Goal: Complete application form: Complete application form

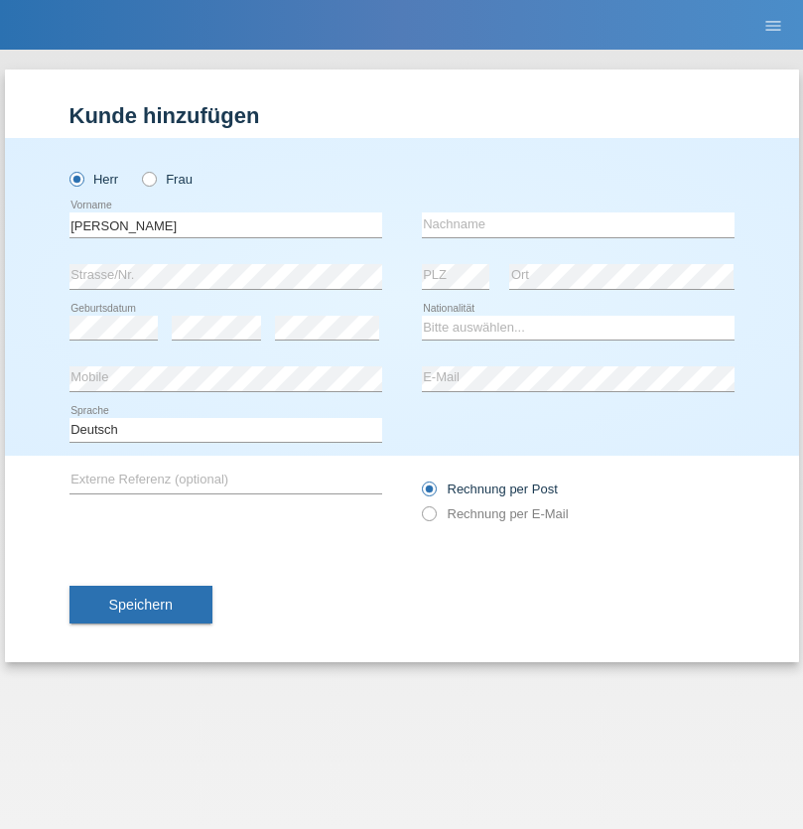
type input "[PERSON_NAME]"
click at [578, 224] on input "text" at bounding box center [578, 224] width 313 height 25
type input "Gerber"
select select "CH"
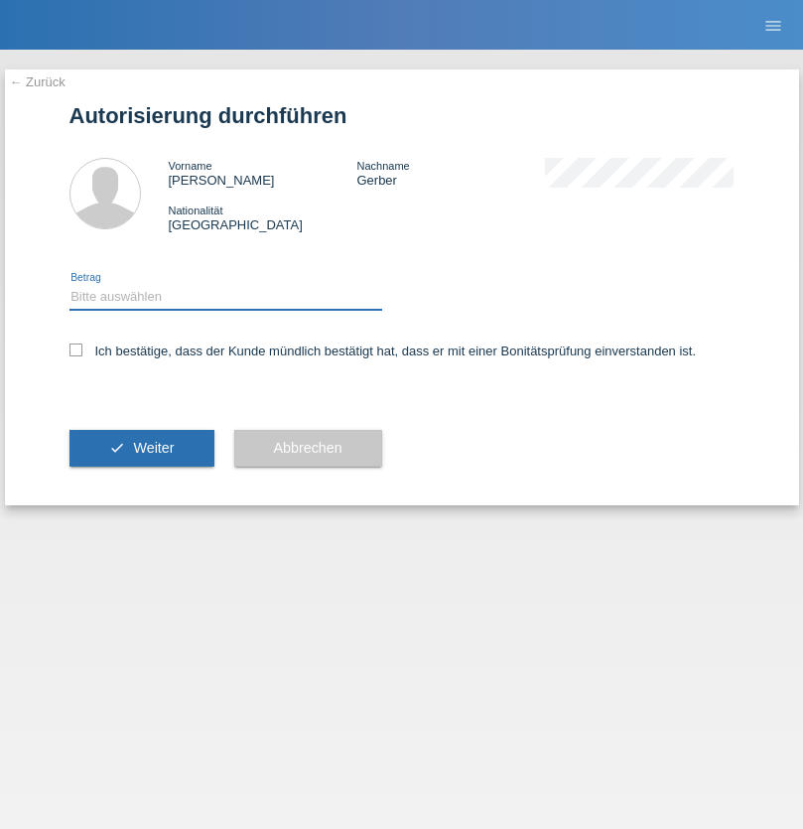
select select "1"
checkbox input "true"
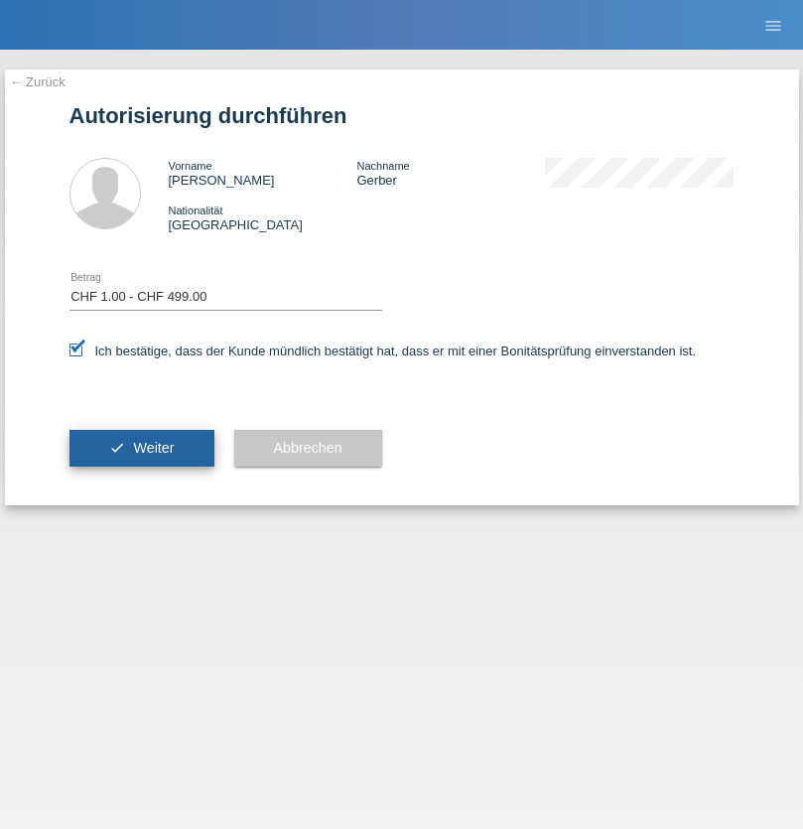
click at [141, 448] on span "Weiter" at bounding box center [153, 448] width 41 height 16
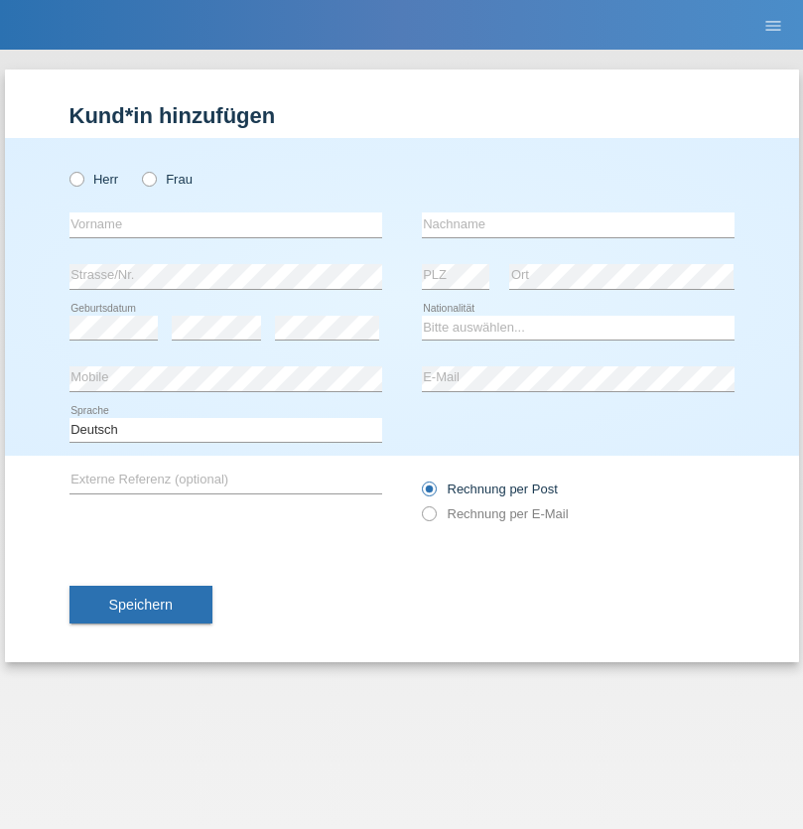
radio input "true"
click at [225, 224] on input "text" at bounding box center [226, 224] width 313 height 25
type input "[PERSON_NAME]"
click at [578, 224] on input "text" at bounding box center [578, 224] width 313 height 25
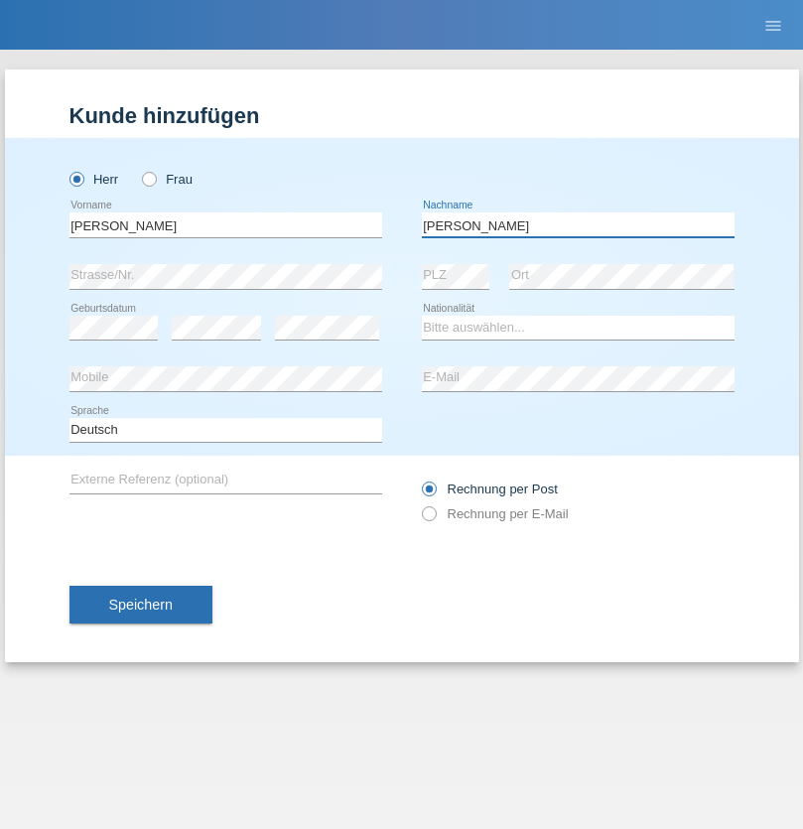
type input "[PERSON_NAME]"
select select "DE"
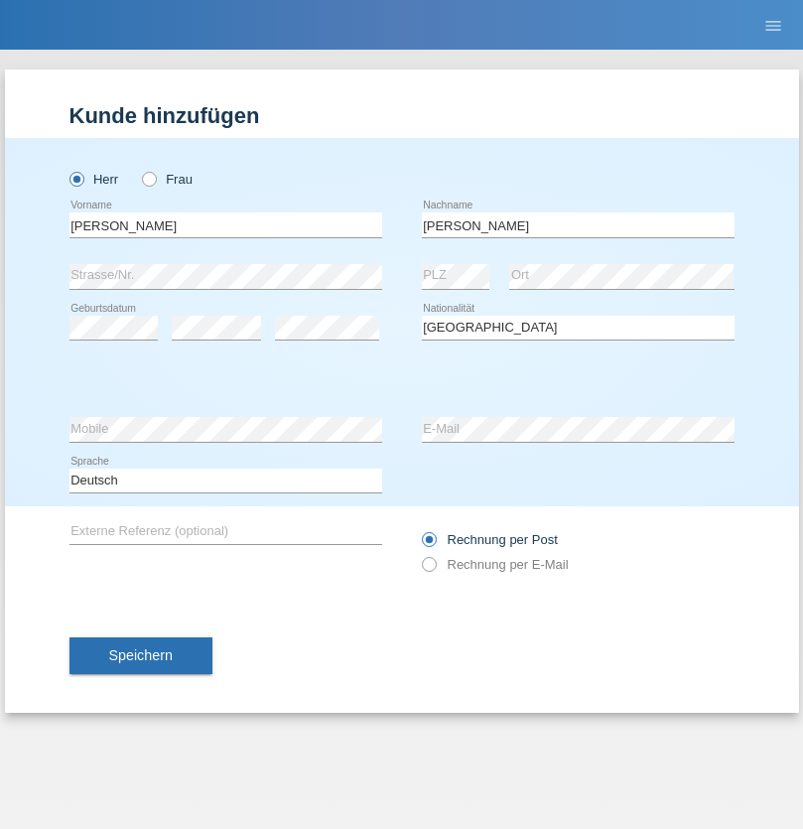
select select "C"
select select "02"
select select "12"
select select "2021"
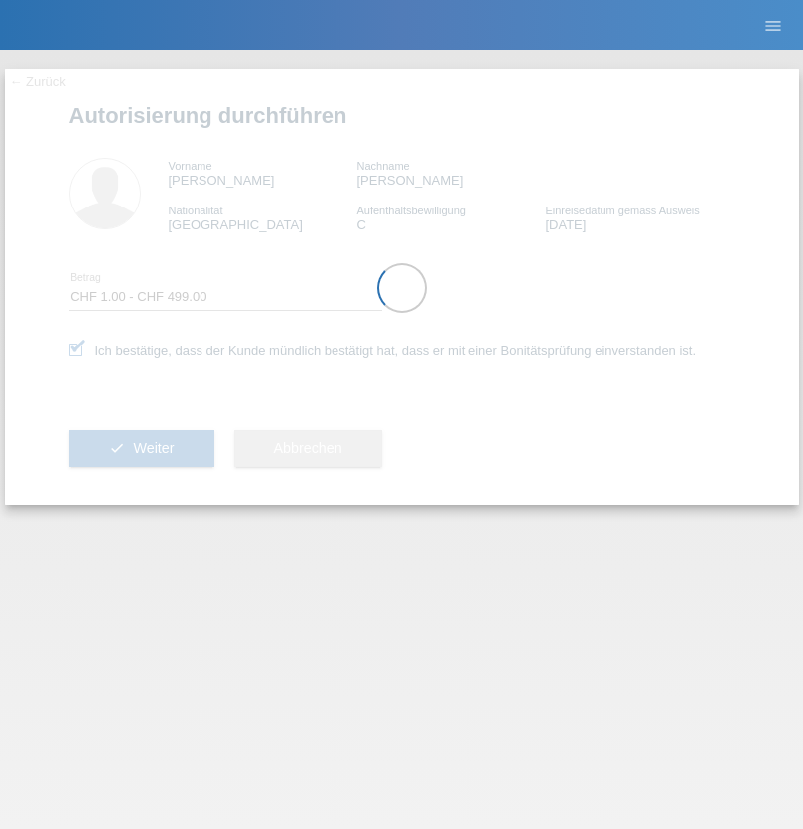
select select "1"
